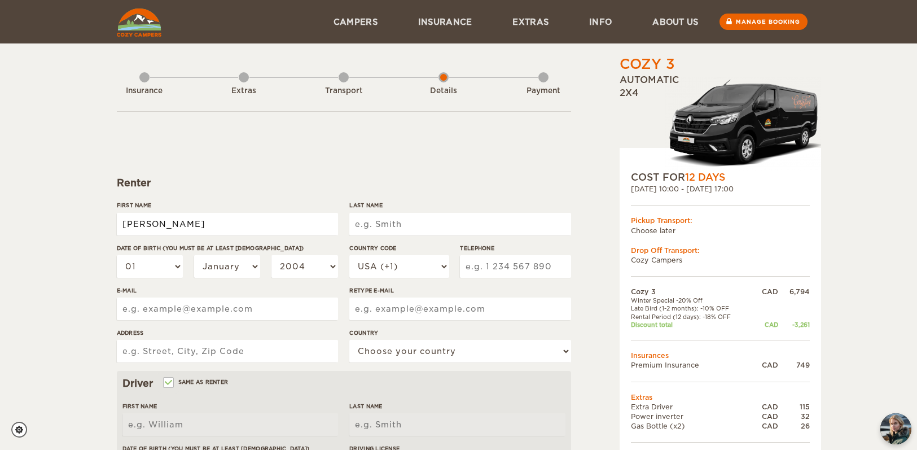
type input "[PERSON_NAME]"
select select "06"
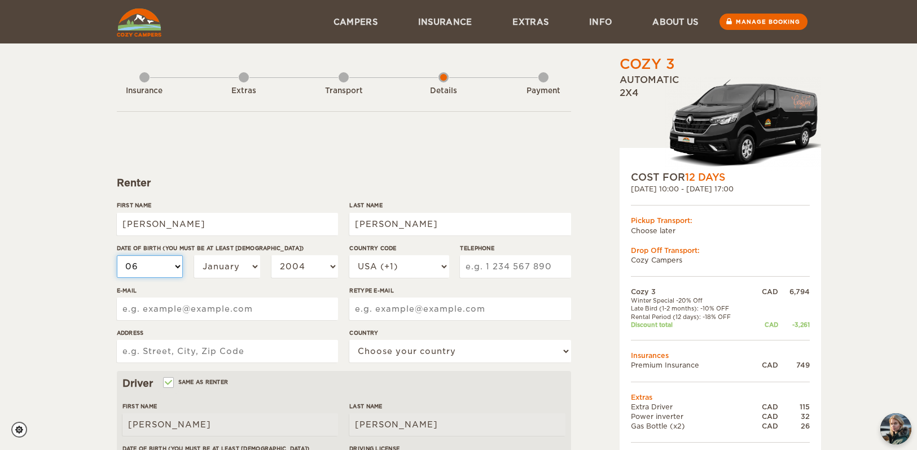
select select "06"
select select "09"
select select "1995"
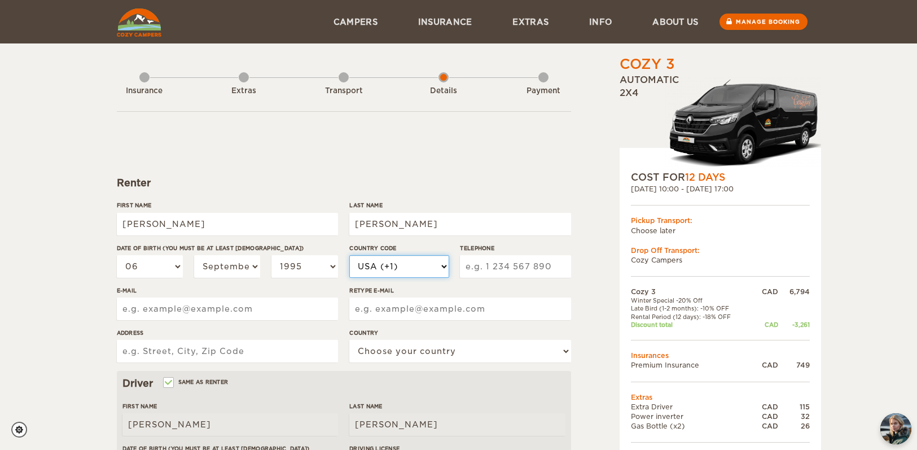
select select "1"
type input "8198186145"
click at [599, 238] on div "Cozy 3 Expand Collapse Total 4,455 CAD Automatic 2x4 COST FOR 12 Days 12. Sep 2…" at bounding box center [691, 389] width 218 height 668
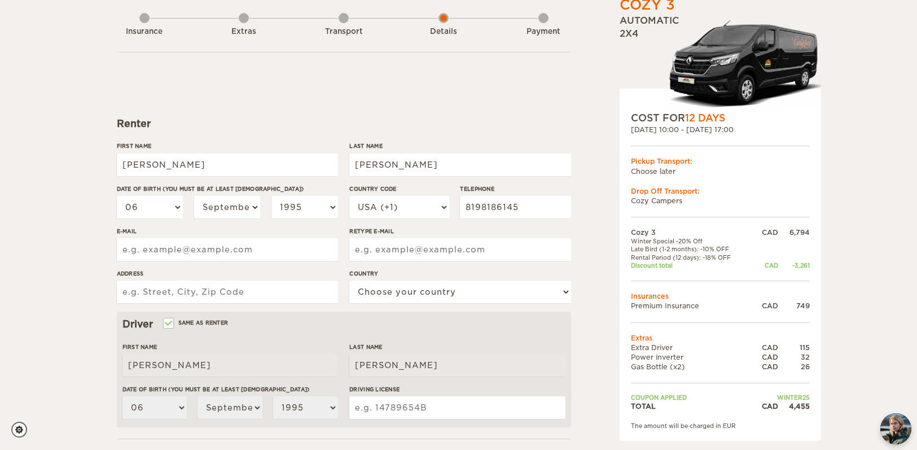
scroll to position [71, 0]
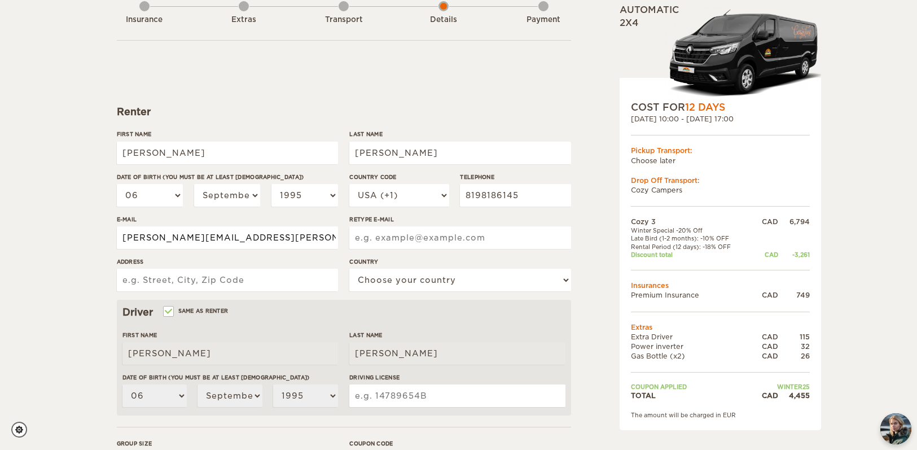
type input "roxanne.desmarais@hotmail.com"
click at [366, 251] on div "Retype E-mail" at bounding box center [459, 236] width 221 height 42
click at [367, 249] on div "Retype E-mail" at bounding box center [459, 236] width 221 height 42
type input "roxanne.desmarais@hotmail.com"
type input "201-1551 Centre, Montreal, QC, H3K1H5"
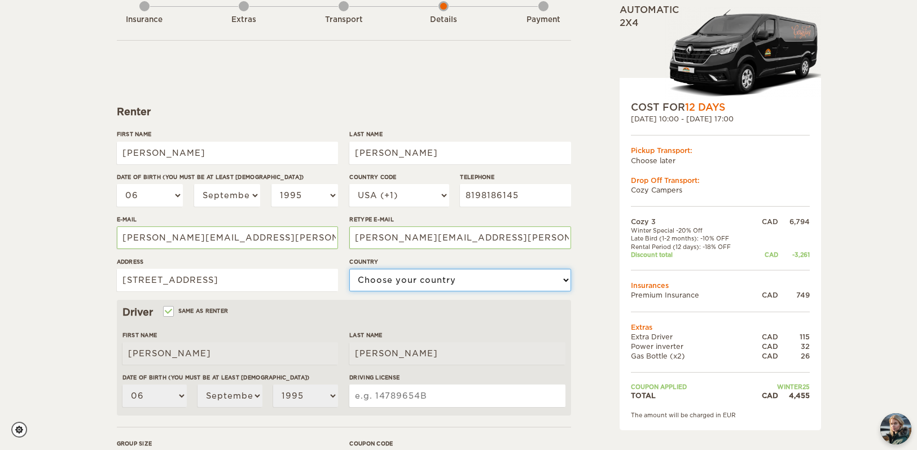
select select "38"
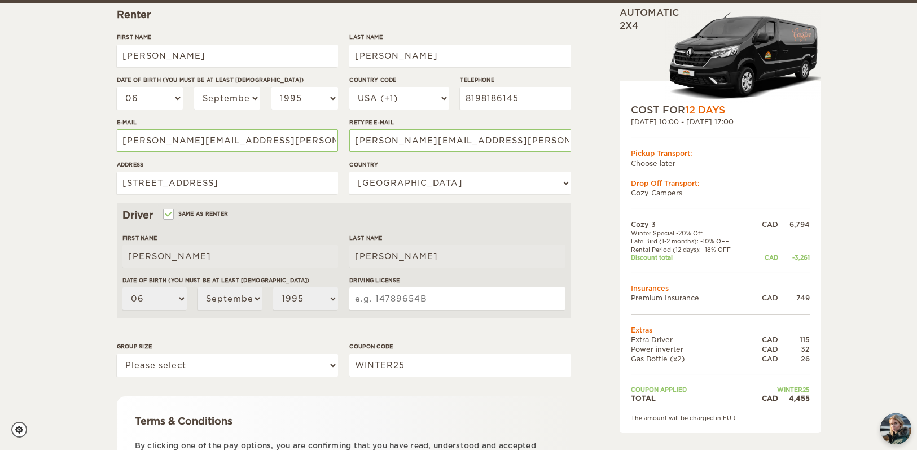
scroll to position [171, 0]
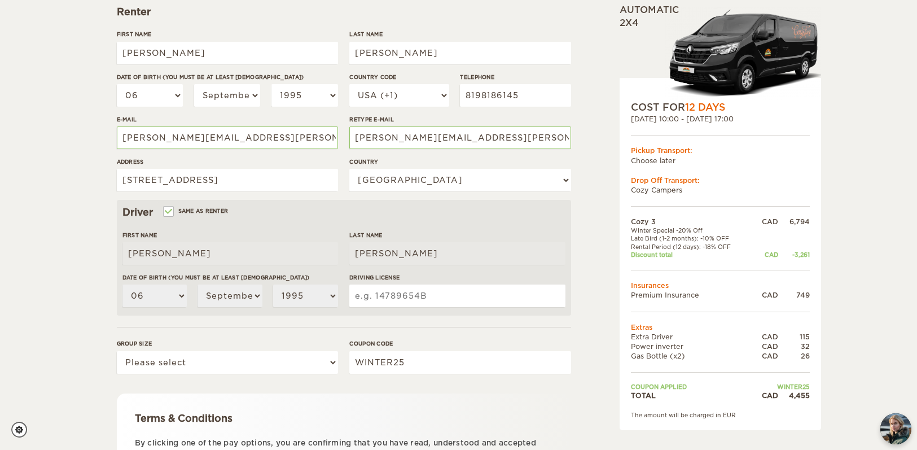
click at [419, 300] on input "Driving License" at bounding box center [457, 295] width 216 height 23
click at [384, 293] on input "D256706099501" at bounding box center [457, 295] width 216 height 23
click at [427, 293] on input "D2567-06099501" at bounding box center [457, 295] width 216 height 23
type input "D2567-060995-01"
click at [200, 348] on div "Group size Please select 1 2 3" at bounding box center [227, 360] width 221 height 42
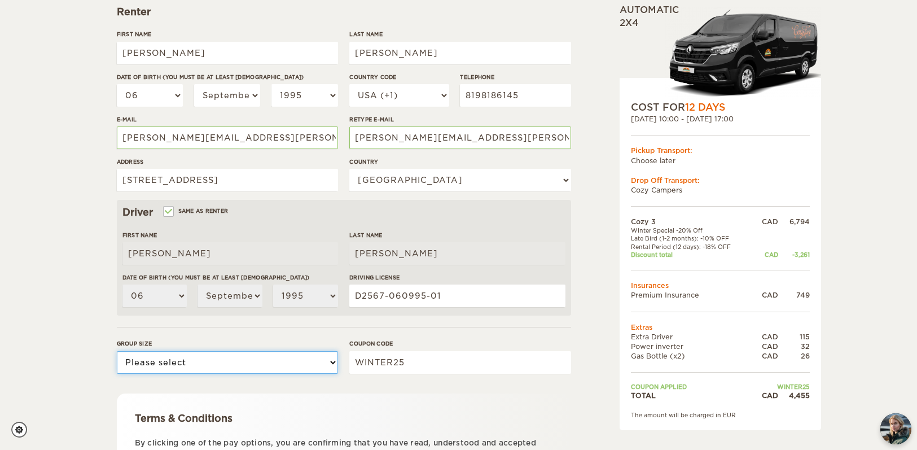
select select "2"
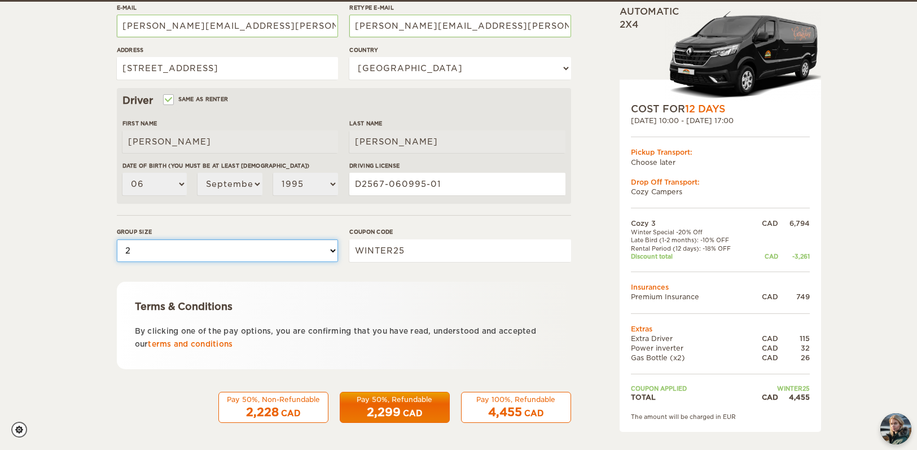
scroll to position [282, 0]
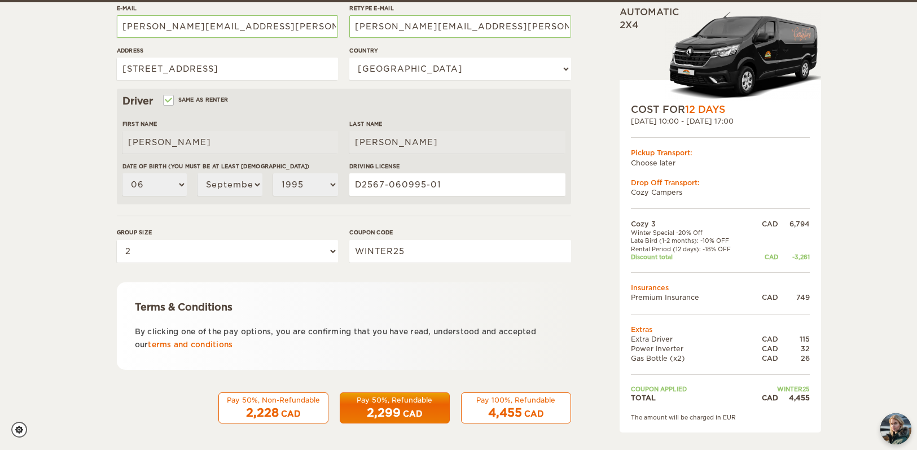
click at [827, 311] on div "Cozy 3 Expand Collapse Total 4,455 CAD Automatic 2x4 COST FOR 12 Days 12. Sep 2…" at bounding box center [458, 85] width 917 height 734
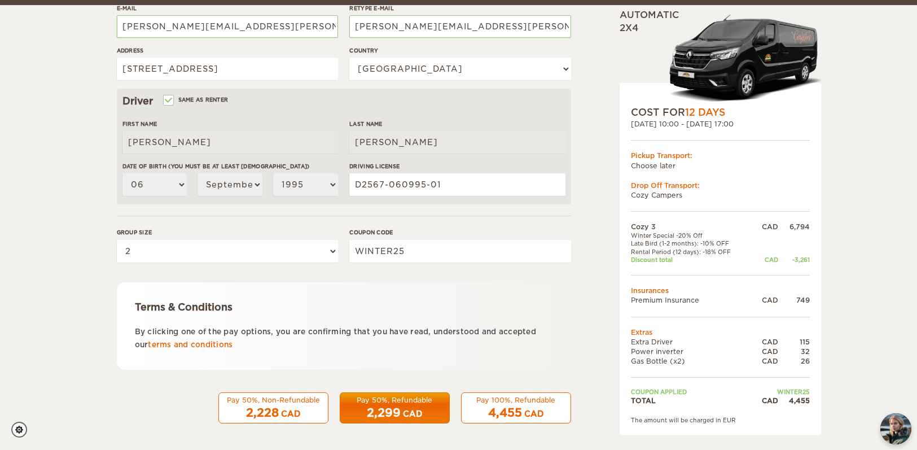
click at [405, 405] on div "2,299 CAD" at bounding box center [394, 413] width 95 height 16
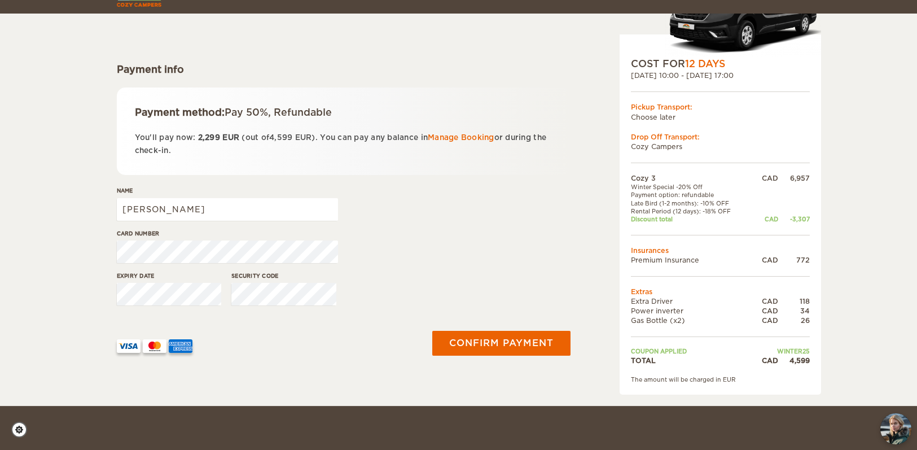
scroll to position [127, 0]
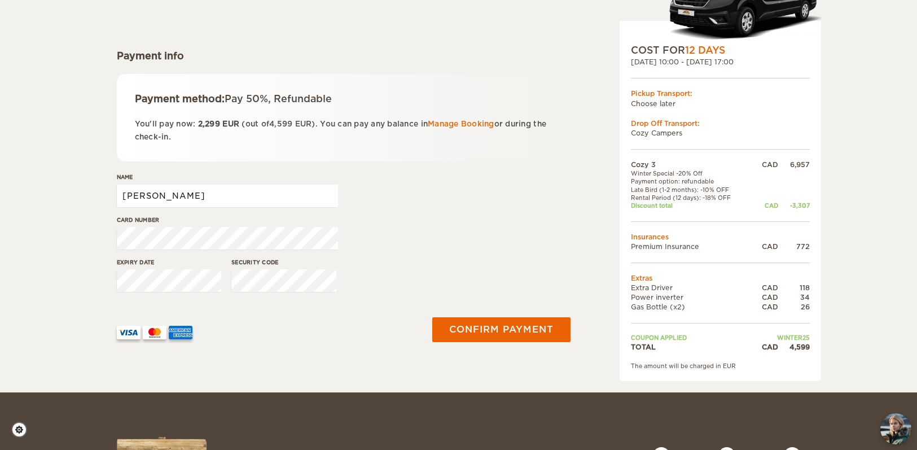
click at [267, 195] on input "[PERSON_NAME]" at bounding box center [227, 196] width 221 height 23
type input "Roxanne Desmarais"
click at [443, 208] on div "Name Roxanne Desmarais" at bounding box center [344, 194] width 454 height 42
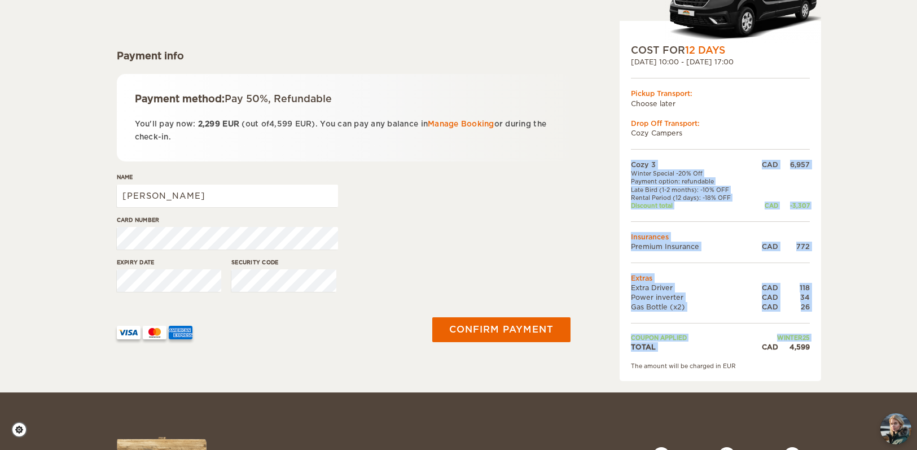
drag, startPoint x: 764, startPoint y: 341, endPoint x: 818, endPoint y: 343, distance: 54.2
click at [818, 343] on div "COST FOR 12 Days 12. Sep 2025 10:00 - 23. Sep 2025 17:00 Pickup Transport: Choo…" at bounding box center [720, 201] width 201 height 360
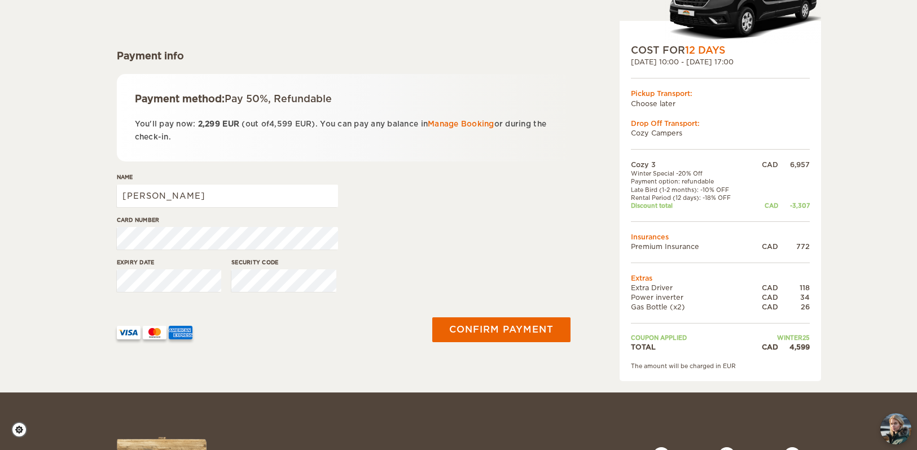
click at [805, 350] on div "Cozy 3 CAD 6,957 Winter Special -20% Off Payment option: refundable Late Bird (…" at bounding box center [720, 265] width 179 height 210
drag, startPoint x: 196, startPoint y: 125, endPoint x: 241, endPoint y: 127, distance: 45.2
click at [241, 127] on p "You'll pay now: 2,299 EUR (out of 4,599 EUR ). You can pay any balance in Manag…" at bounding box center [344, 130] width 418 height 27
click at [250, 145] on div "Payment method: Pay 50%, Refundable You'll pay now: 2,299 EUR (out of 4,599 EUR…" at bounding box center [344, 117] width 454 height 87
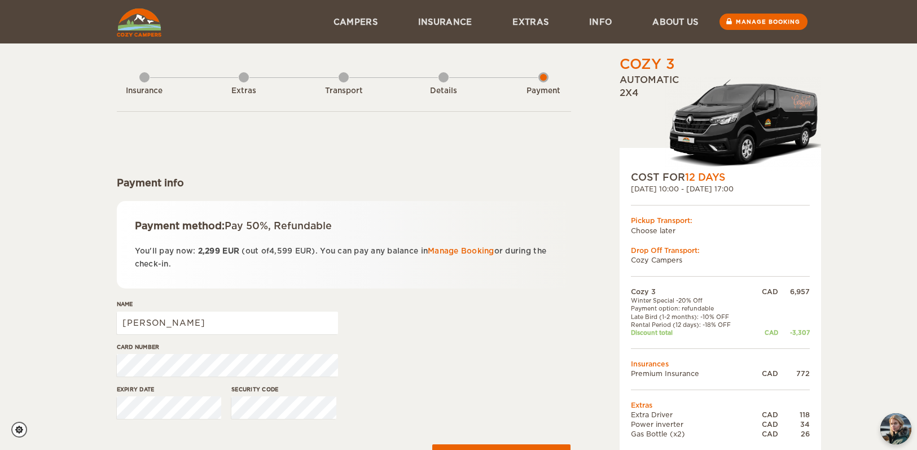
scroll to position [0, 0]
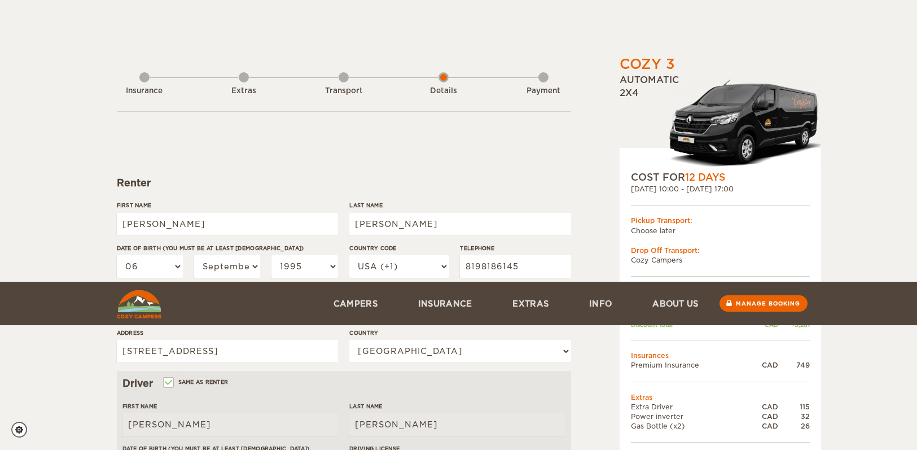
select select "06"
select select "09"
select select "1995"
select select "38"
select select "06"
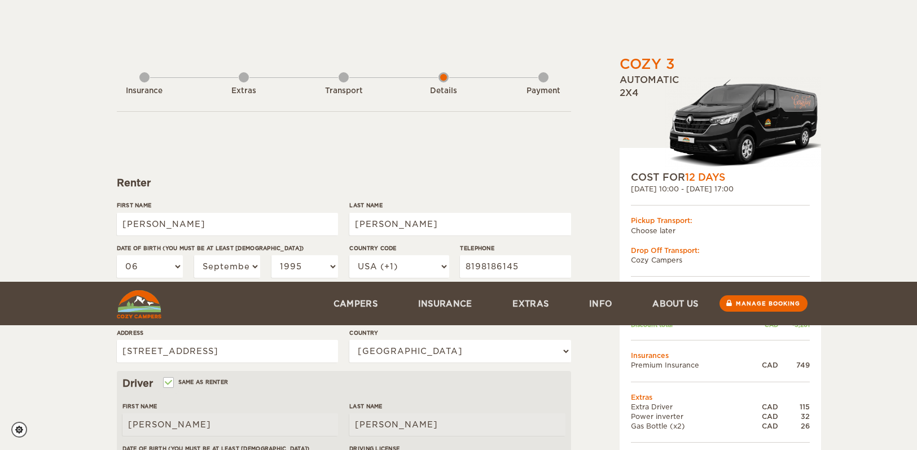
select select "09"
select select "1995"
select select "2"
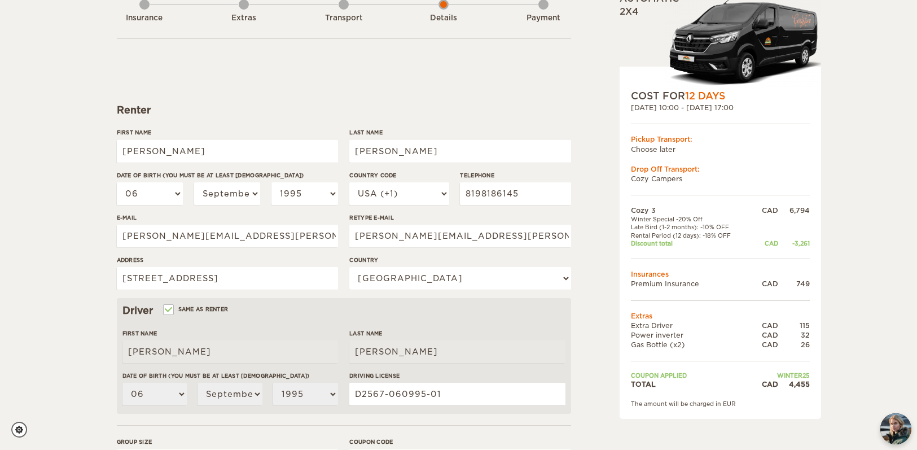
scroll to position [78, 0]
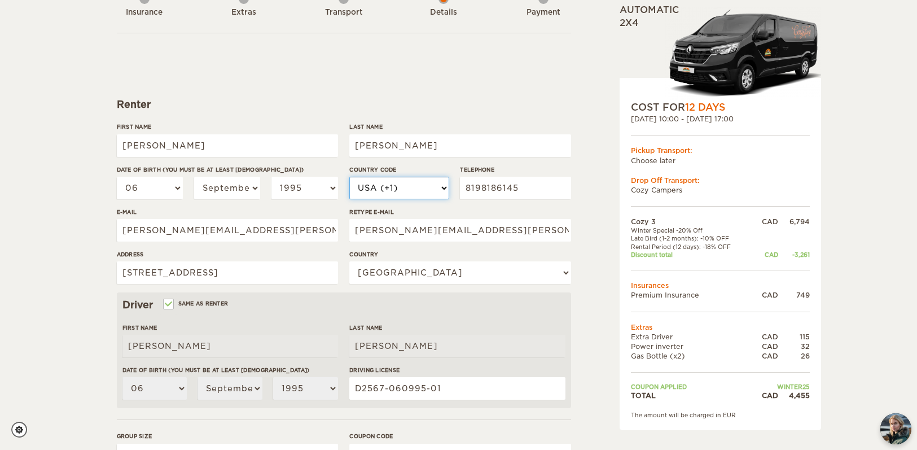
select select "1"
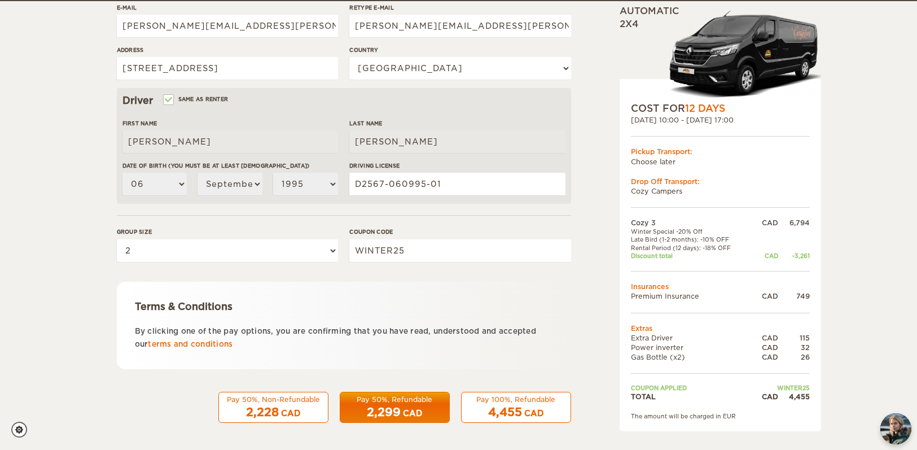
scroll to position [282, 0]
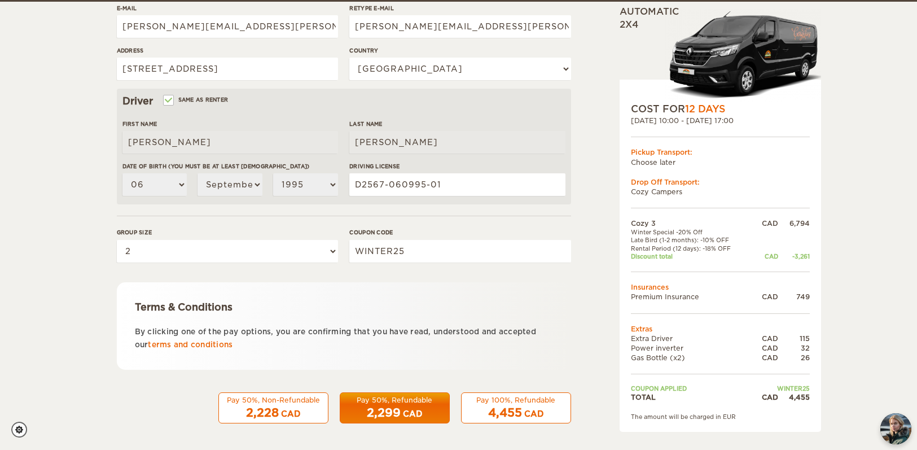
click at [397, 405] on div "2,299 CAD" at bounding box center [394, 413] width 95 height 16
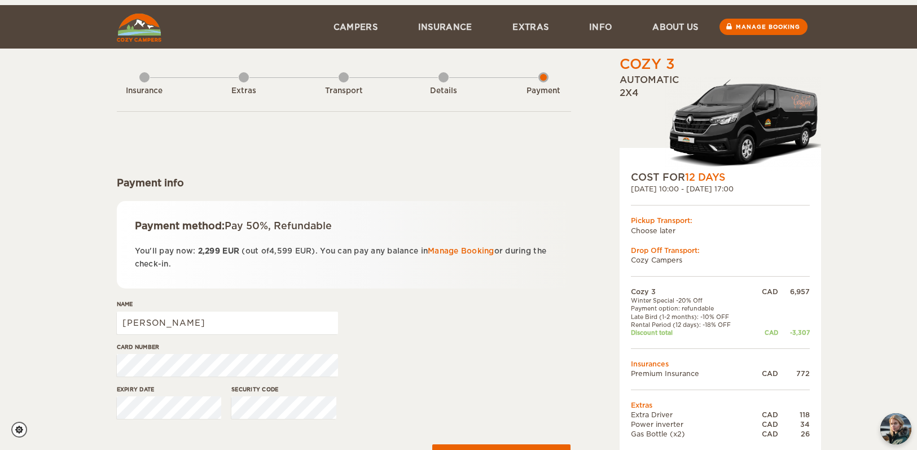
scroll to position [87, 0]
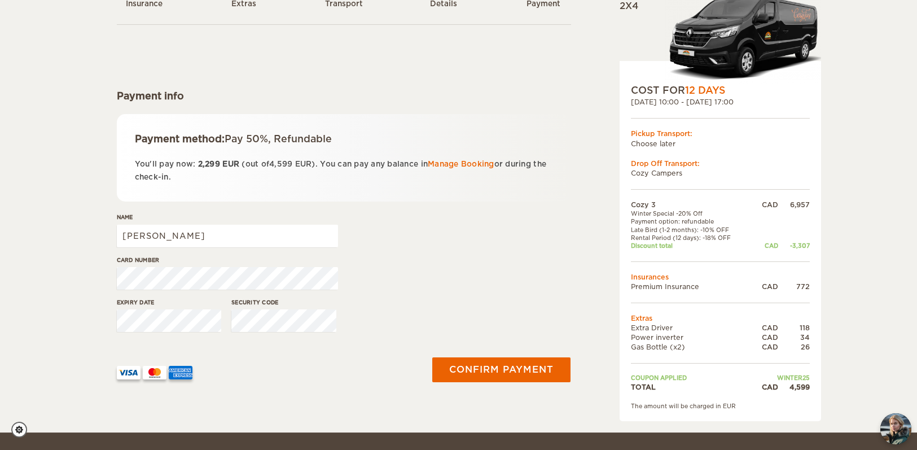
click at [233, 251] on div "Name Roxanne" at bounding box center [227, 234] width 221 height 42
click at [233, 240] on input "[PERSON_NAME]" at bounding box center [227, 236] width 221 height 23
type input "Roxanne Desmarais"
click at [140, 292] on div "Card number" at bounding box center [227, 277] width 221 height 42
click at [510, 272] on div "Card number" at bounding box center [344, 277] width 454 height 42
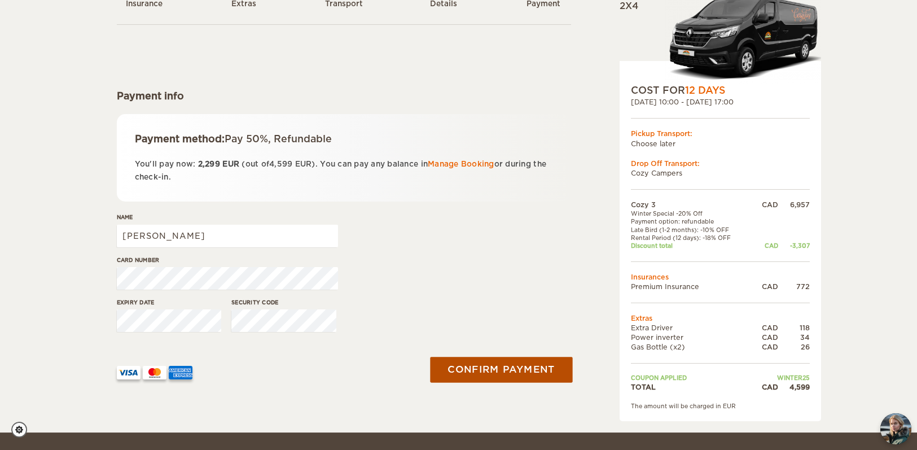
click at [522, 357] on button "Confirm payment" at bounding box center [502, 369] width 142 height 25
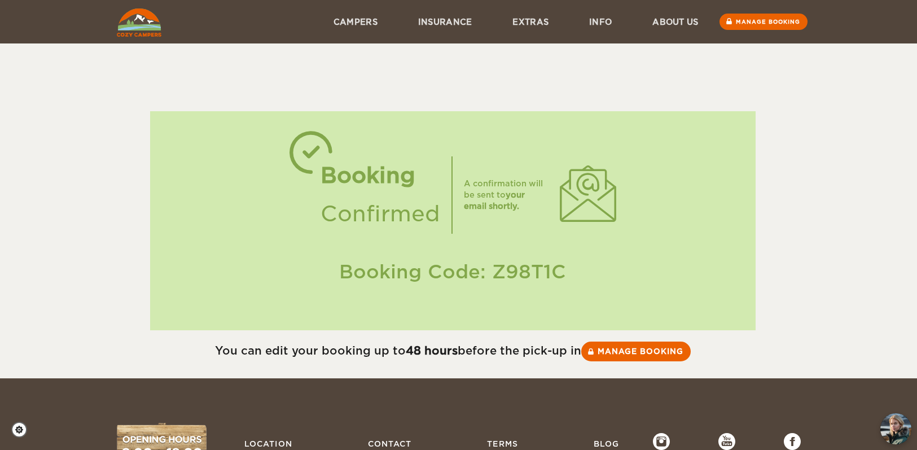
drag, startPoint x: 567, startPoint y: 269, endPoint x: 494, endPoint y: 267, distance: 73.4
click at [494, 267] on div "Booking Code: Z98T1C" at bounding box center [452, 271] width 583 height 27
copy div "Z98T1C"
